Goal: Transaction & Acquisition: Purchase product/service

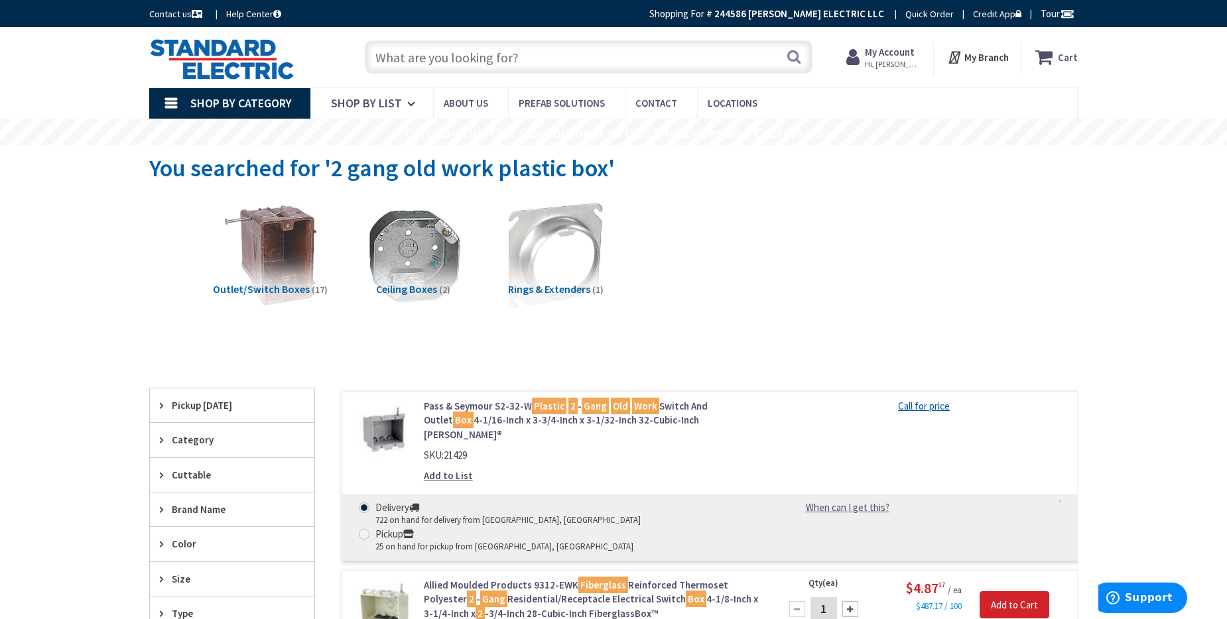
click at [550, 64] on input "text" at bounding box center [589, 56] width 448 height 33
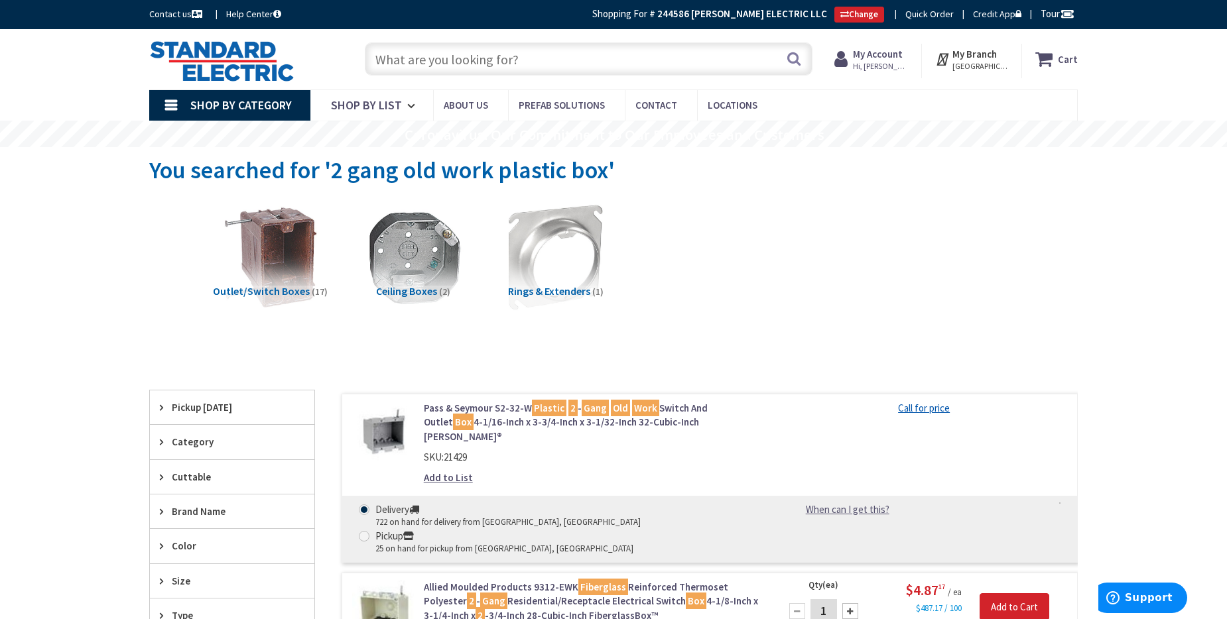
paste input "Jason.Szidat@willscot.com"
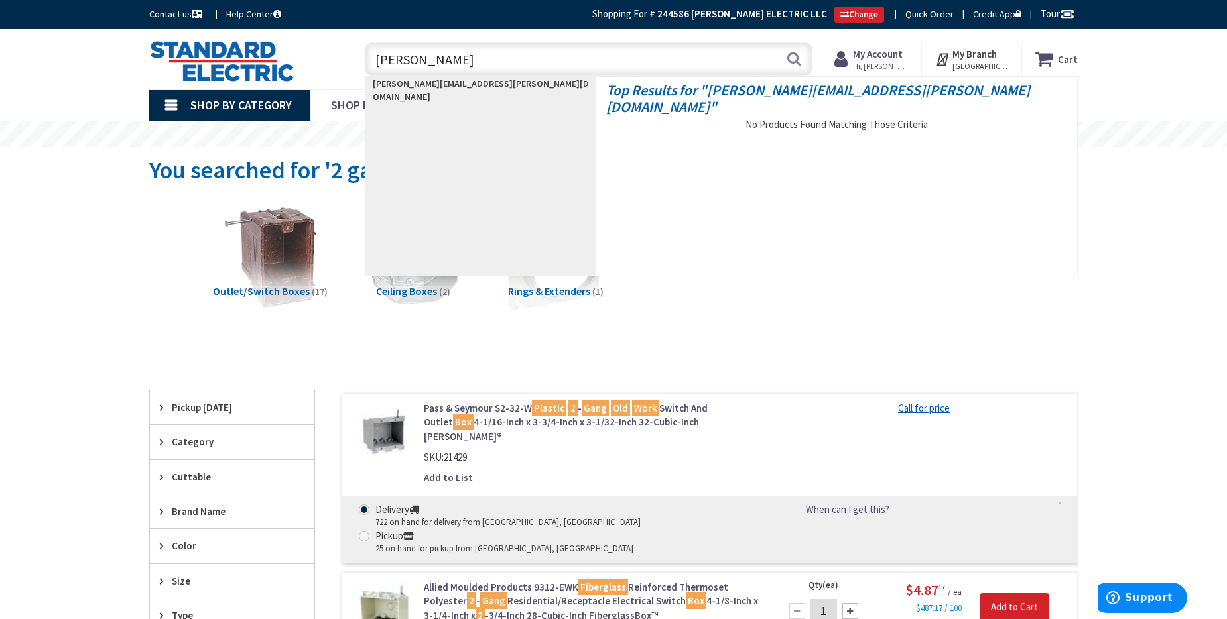
type input "J"
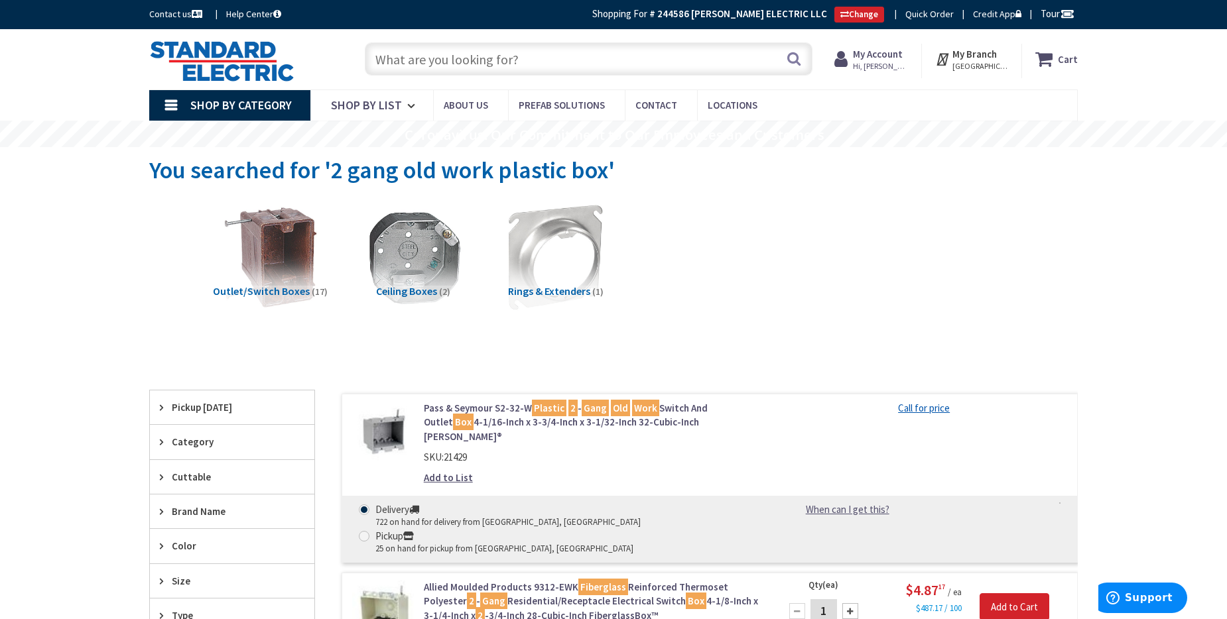
click at [483, 54] on input "text" at bounding box center [589, 58] width 448 height 33
paste input "Intermatic WP7200W Low-Profile Extra-Duty Weatherproof 2-Gang Cover, White - Ex…"
type input "Intermatic WP7200W Low-Profile Extra-Duty Weatherproof 2-Gang Cover, White - Ex…"
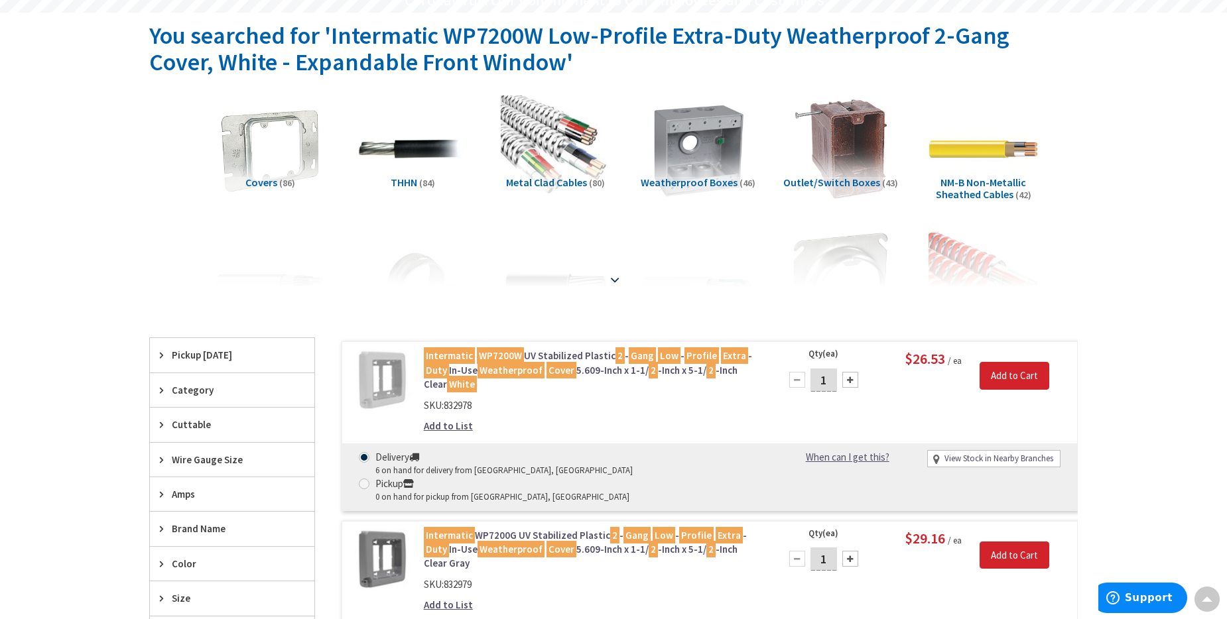
scroll to position [135, 0]
